Goal: Task Accomplishment & Management: Complete application form

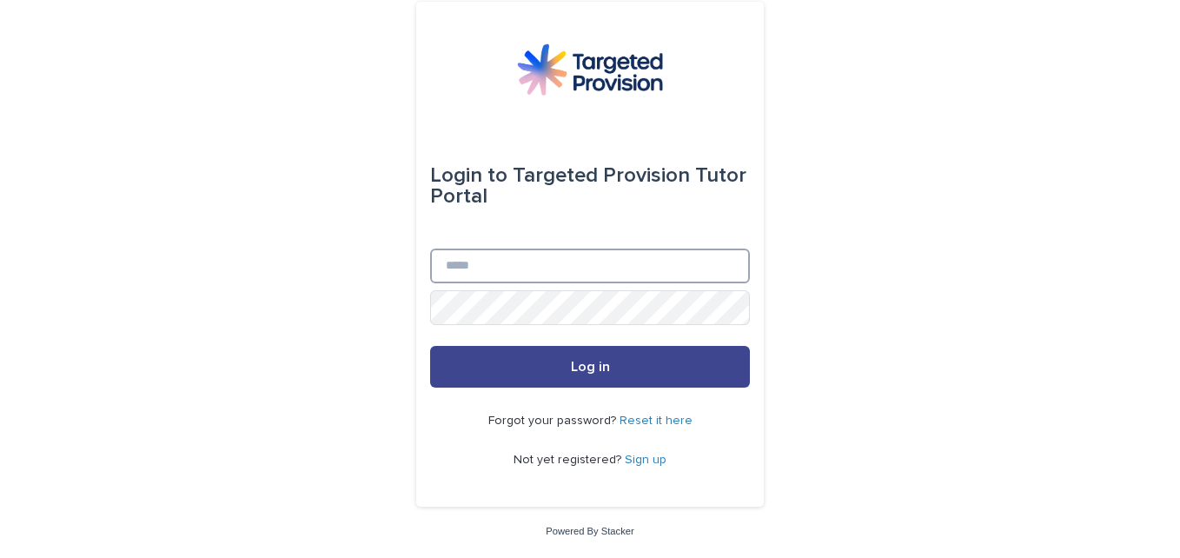
type input "**********"
click at [597, 358] on button "Log in" at bounding box center [590, 367] width 320 height 42
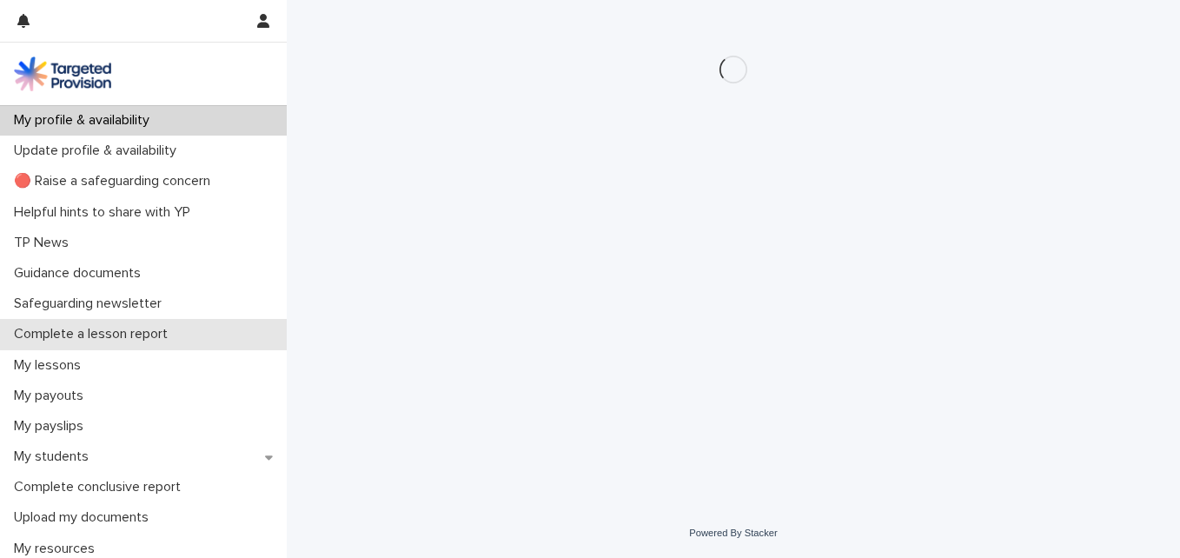
click at [90, 332] on p "Complete a lesson report" at bounding box center [94, 334] width 175 height 17
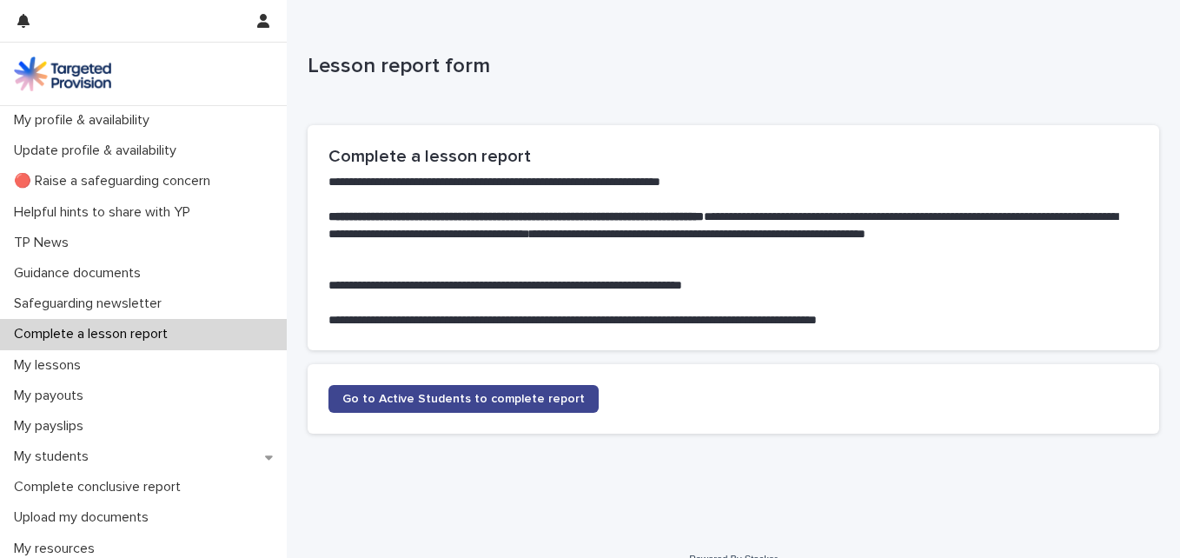
click at [504, 398] on span "Go to Active Students to complete report" at bounding box center [463, 399] width 242 height 12
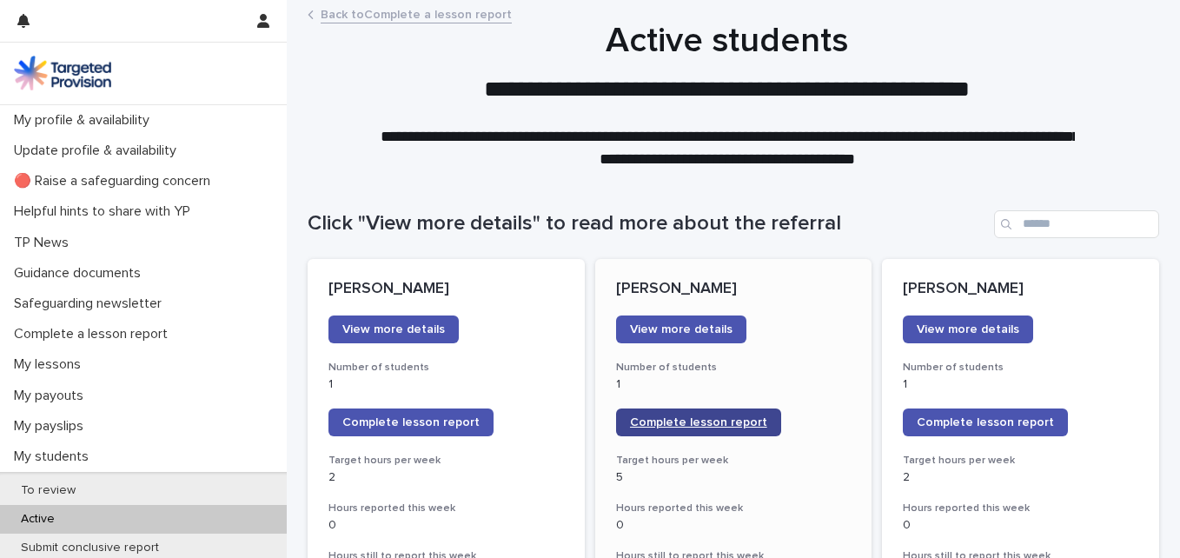
click at [648, 413] on link "Complete lesson report" at bounding box center [698, 422] width 165 height 28
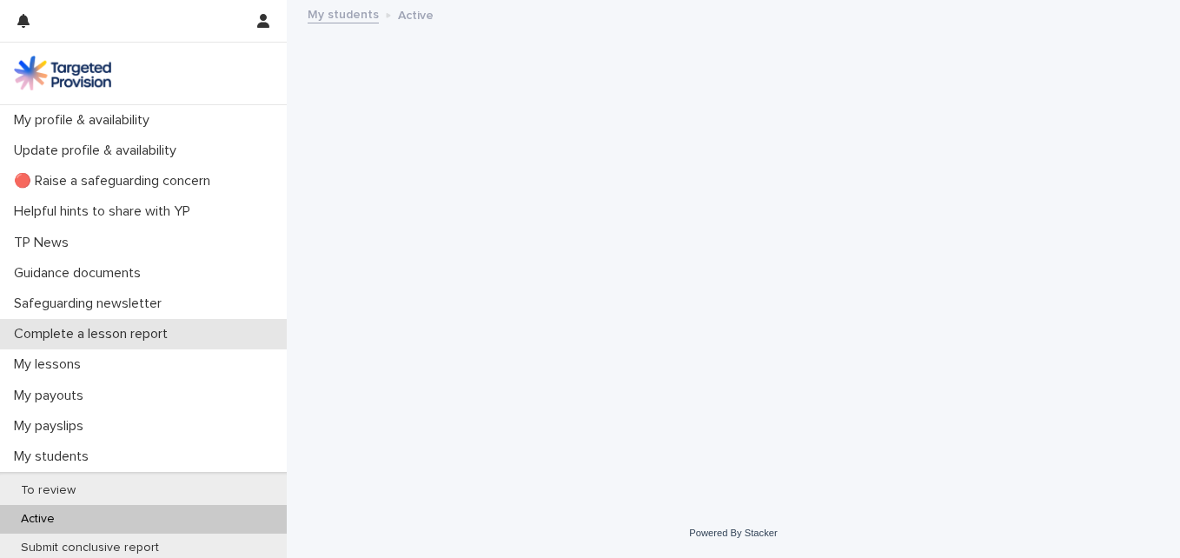
click at [96, 329] on p "Complete a lesson report" at bounding box center [94, 334] width 175 height 17
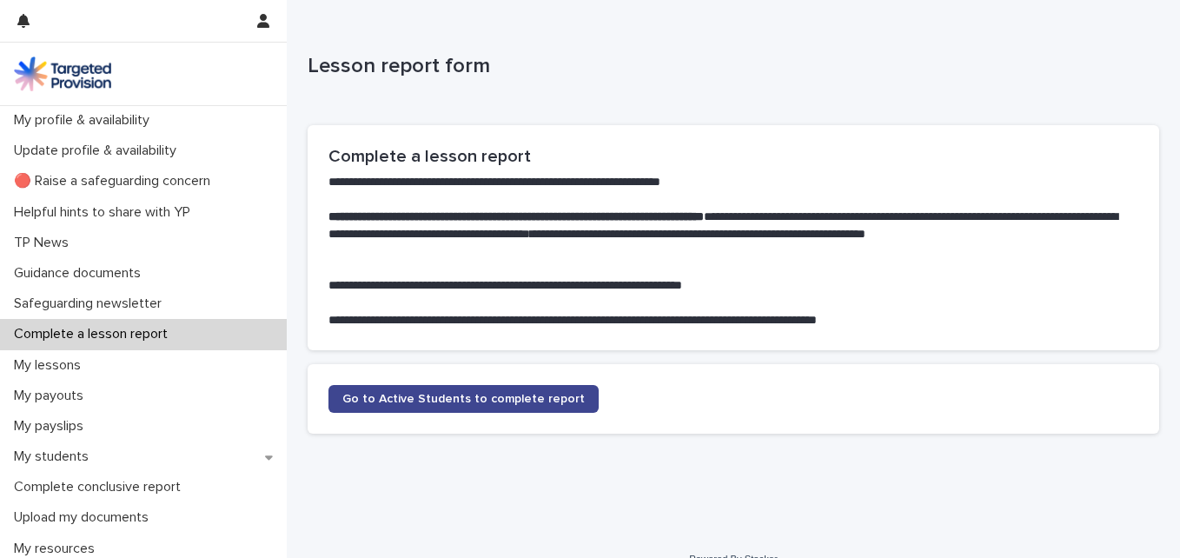
click at [418, 391] on link "Go to Active Students to complete report" at bounding box center [463, 399] width 270 height 28
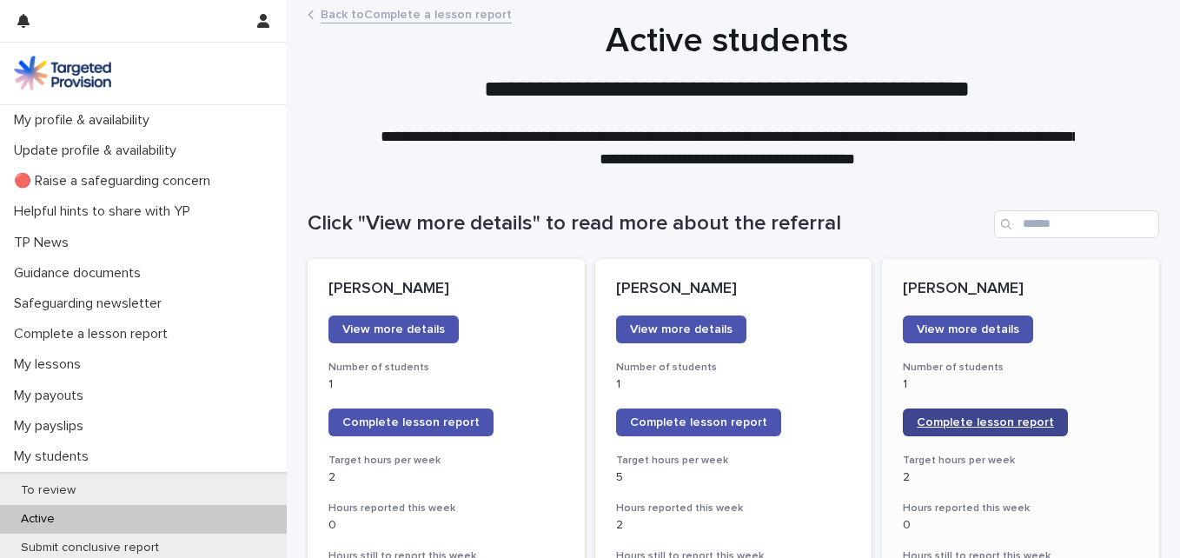
click at [978, 419] on span "Complete lesson report" at bounding box center [985, 422] width 137 height 12
